Goal: Submit feedback/report problem: Submit feedback/report problem

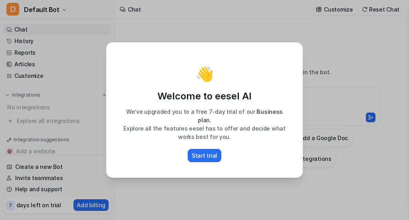
click at [341, 181] on div "👋 Welcome to eesel AI We’ve upgraded you to a free 7-day trial of our Business …" at bounding box center [204, 110] width 409 height 220
click at [208, 153] on p "Start trial" at bounding box center [205, 155] width 26 height 8
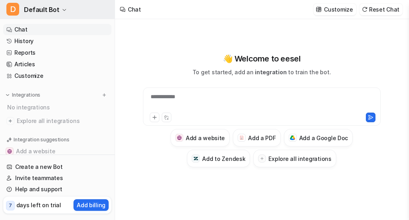
click at [49, 10] on span "Default Bot" at bounding box center [42, 9] width 36 height 11
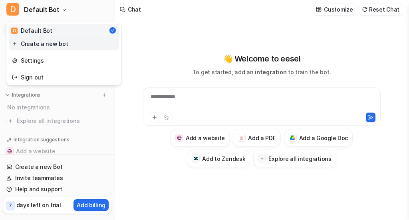
click at [54, 42] on link "Create a new bot" at bounding box center [64, 43] width 110 height 13
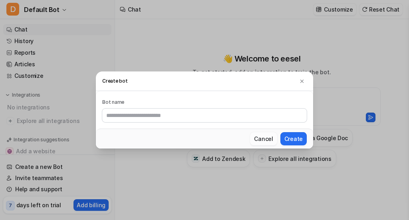
click at [264, 137] on button "Cancel" at bounding box center [263, 138] width 27 height 13
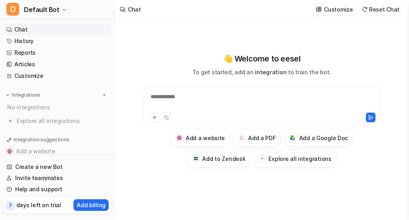
click at [218, 100] on div "**********" at bounding box center [262, 102] width 234 height 18
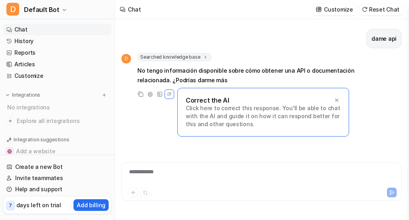
scroll to position [5, 0]
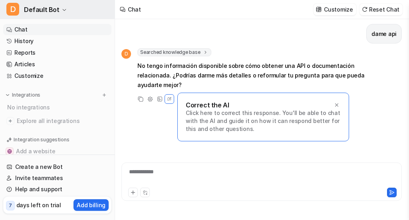
click at [46, 10] on span "Default Bot" at bounding box center [42, 9] width 36 height 11
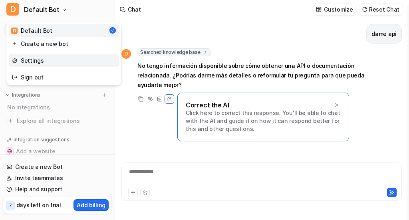
click at [49, 62] on link "Settings" at bounding box center [64, 60] width 110 height 13
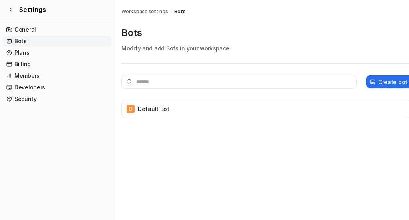
click at [27, 40] on link "Bots" at bounding box center [57, 41] width 108 height 11
click at [27, 26] on link "General" at bounding box center [57, 29] width 108 height 11
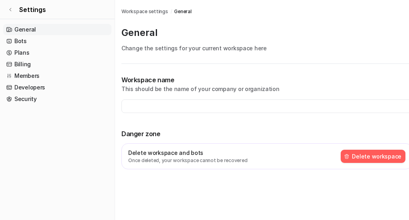
type input "**********"
click at [26, 63] on link "Billing" at bounding box center [57, 64] width 108 height 11
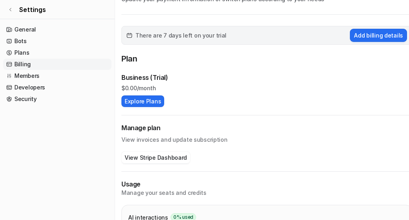
scroll to position [50, 0]
click at [152, 101] on button "Explore Plans" at bounding box center [142, 101] width 43 height 12
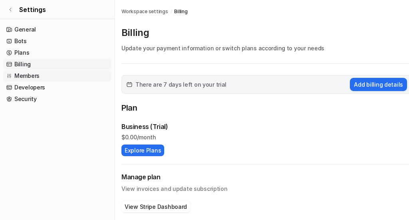
click at [35, 79] on link "Members" at bounding box center [57, 75] width 108 height 11
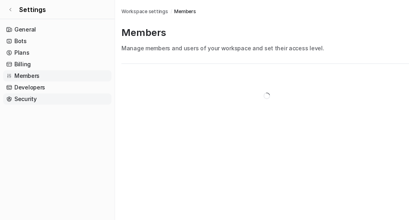
click at [33, 95] on link "Security" at bounding box center [57, 98] width 108 height 11
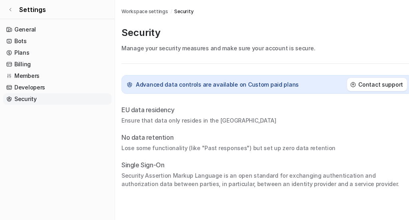
click at [34, 94] on link "Security" at bounding box center [57, 98] width 108 height 11
click at [40, 87] on link "Developers" at bounding box center [57, 87] width 108 height 11
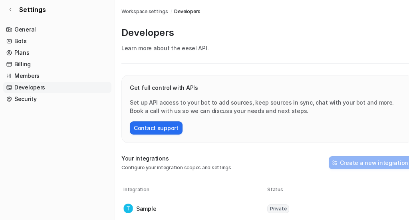
scroll to position [0, 0]
click at [276, 210] on span "Private" at bounding box center [278, 208] width 22 height 9
click at [135, 210] on td "Sample" at bounding box center [195, 208] width 144 height 16
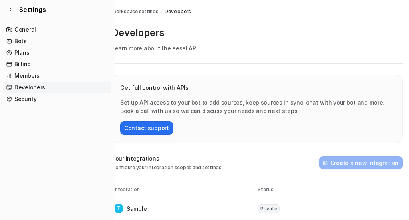
scroll to position [0, 0]
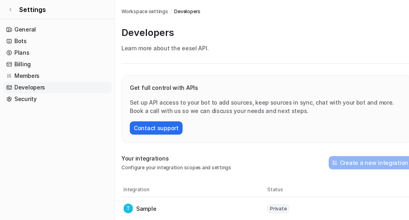
click at [164, 9] on span "Workspace settings" at bounding box center [144, 11] width 47 height 7
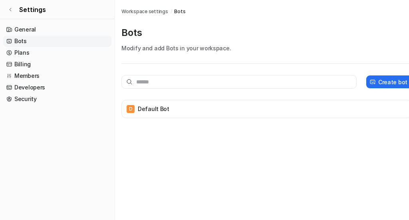
click at [177, 12] on span "Bots" at bounding box center [179, 11] width 11 height 7
click at [149, 10] on span "Workspace settings" at bounding box center [144, 11] width 47 height 7
click at [182, 9] on div "Workspace settings / Bots" at bounding box center [266, 11] width 291 height 7
click at [180, 9] on span "Bots" at bounding box center [179, 11] width 11 height 7
click at [144, 12] on span "Workspace settings" at bounding box center [144, 11] width 47 height 7
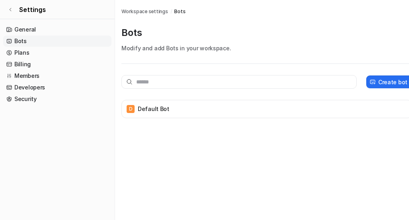
click at [133, 14] on span "Workspace settings" at bounding box center [144, 11] width 47 height 7
click at [25, 101] on link "Security" at bounding box center [57, 98] width 108 height 11
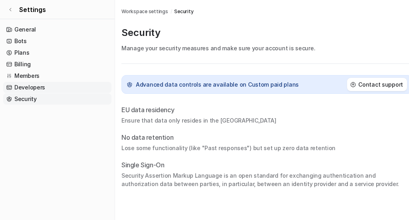
click at [38, 85] on link "Developers" at bounding box center [57, 87] width 108 height 11
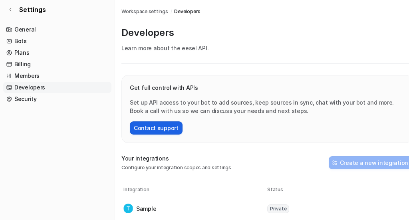
click at [170, 129] on button "Contact support" at bounding box center [156, 127] width 53 height 13
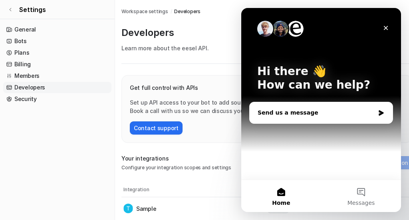
click at [357, 116] on div "Send us a message" at bounding box center [316, 113] width 117 height 8
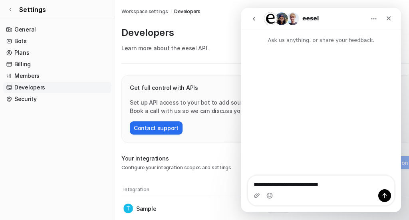
type textarea "**********"
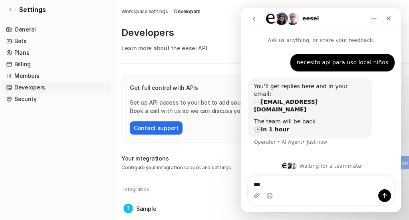
type textarea "****"
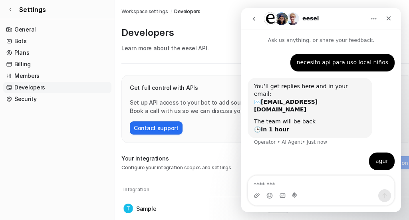
scroll to position [10, 0]
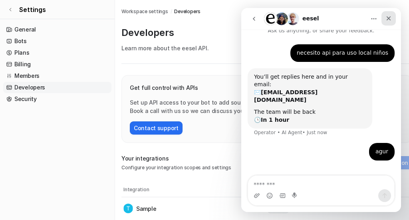
click at [389, 16] on icon "Close" at bounding box center [388, 18] width 6 height 6
